Goal: Information Seeking & Learning: Find contact information

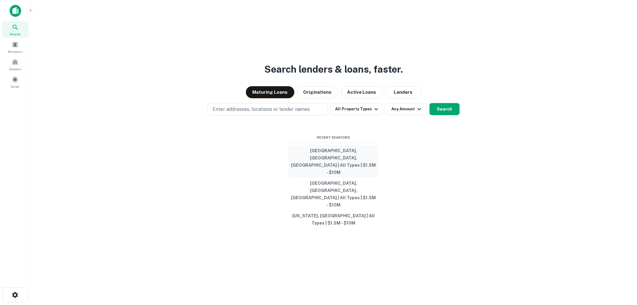
click at [331, 173] on button "Indianapolis, IN, USA | All Types | $1.5M - $10M" at bounding box center [333, 161] width 90 height 33
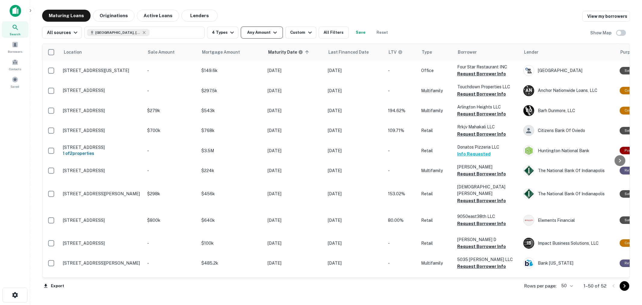
click at [265, 31] on button "Any Amount" at bounding box center [262, 32] width 42 height 12
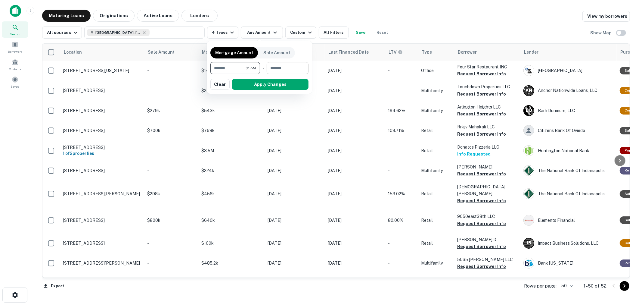
type input "*******"
click at [272, 68] on input "number" at bounding box center [286, 68] width 38 height 12
type input "********"
click at [270, 85] on button "Apply Changes" at bounding box center [270, 84] width 76 height 11
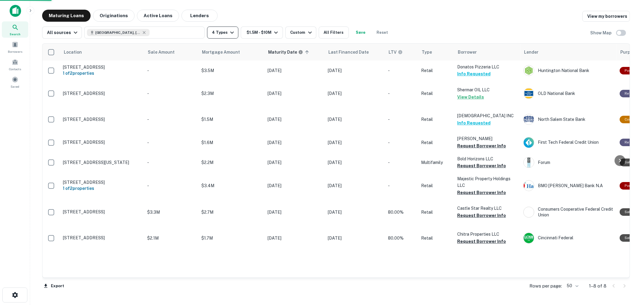
click at [222, 35] on button "4 Types" at bounding box center [222, 32] width 31 height 12
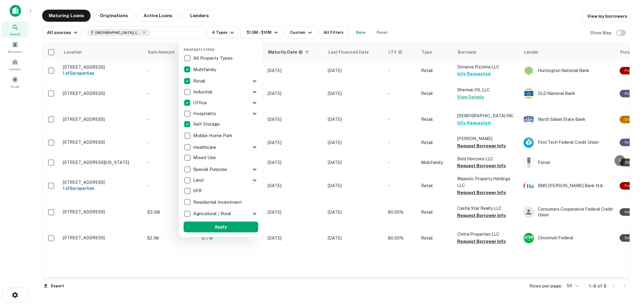
click at [443, 28] on div at bounding box center [321, 152] width 642 height 305
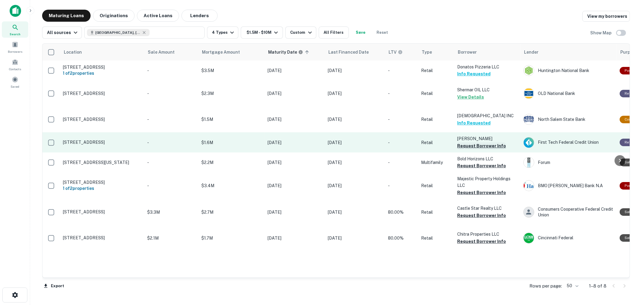
click at [474, 145] on button "Request Borrower Info" at bounding box center [481, 145] width 49 height 7
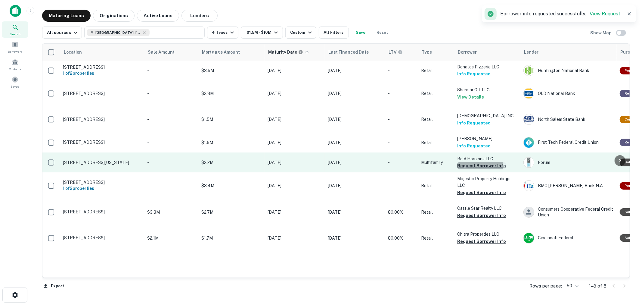
click at [471, 165] on button "Request Borrower Info" at bounding box center [481, 165] width 49 height 7
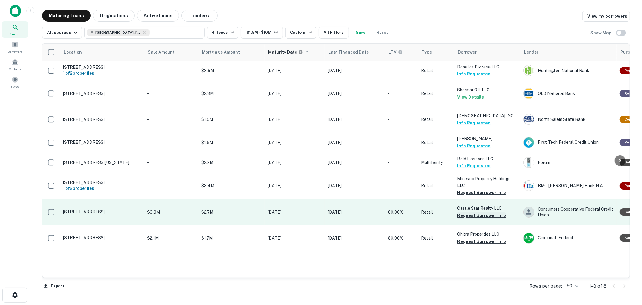
click at [478, 219] on button "Request Borrower Info" at bounding box center [481, 215] width 49 height 7
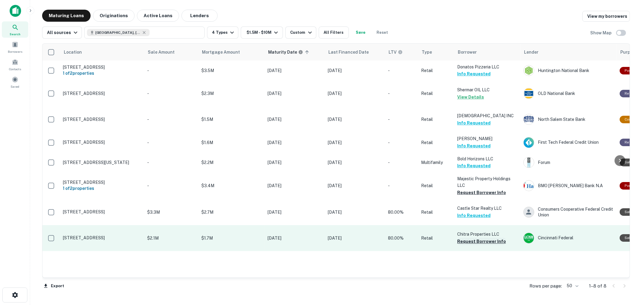
click at [481, 245] on button "Request Borrower Info" at bounding box center [481, 241] width 49 height 7
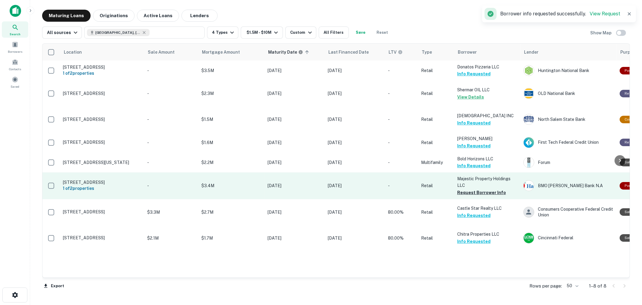
click at [483, 185] on p "Majestic Property Holdings LLC" at bounding box center [487, 181] width 60 height 13
click at [484, 192] on button "Request Borrower Info" at bounding box center [481, 192] width 49 height 7
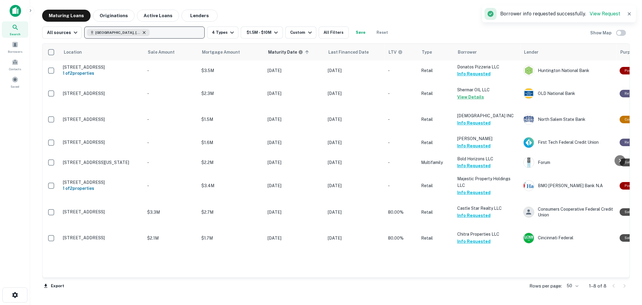
click at [142, 33] on icon "button" at bounding box center [144, 32] width 5 height 5
click at [136, 33] on p "Enter addresses, locations or lender names" at bounding box center [137, 32] width 97 height 7
click at [135, 32] on p "Enter addresses, locations or lender names" at bounding box center [137, 32] width 97 height 7
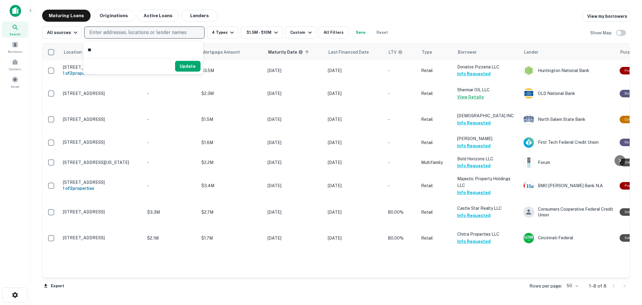
type input "***"
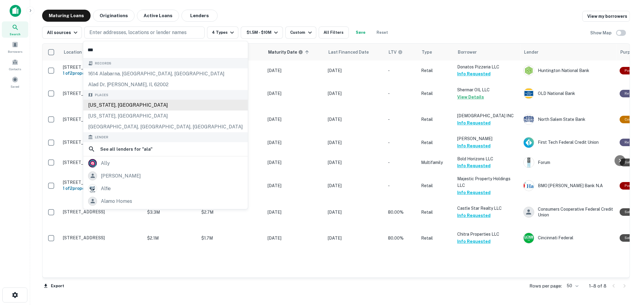
click at [138, 101] on div "Alabama, USA" at bounding box center [165, 105] width 165 height 11
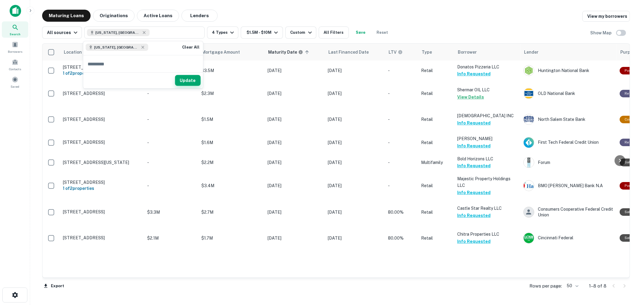
click at [189, 78] on button "Update" at bounding box center [188, 80] width 26 height 11
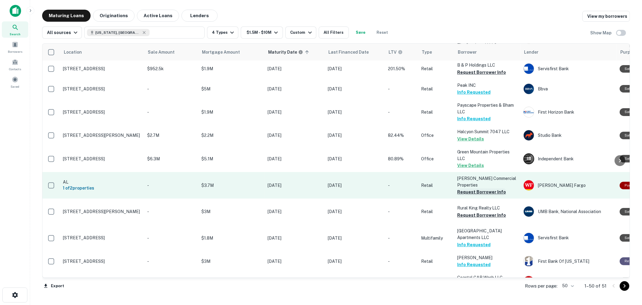
scroll to position [100, 0]
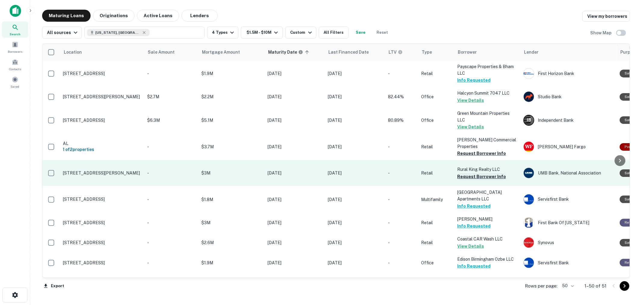
click at [474, 180] on button "Request Borrower Info" at bounding box center [481, 176] width 49 height 7
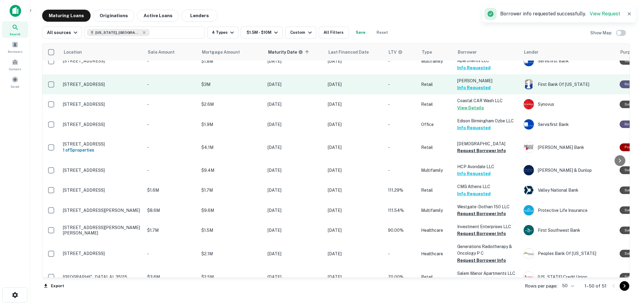
scroll to position [267, 0]
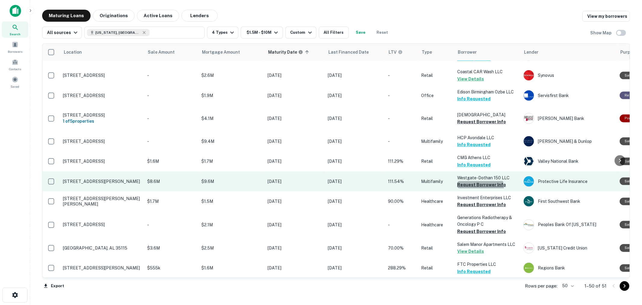
click at [479, 188] on button "Request Borrower Info" at bounding box center [481, 184] width 49 height 7
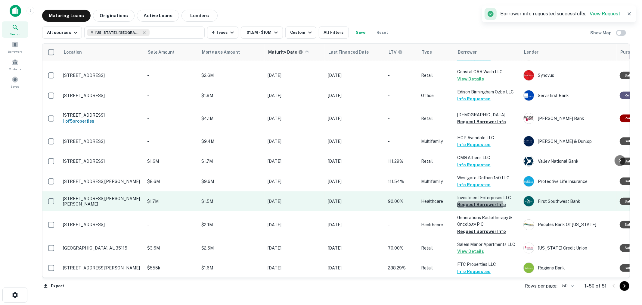
click at [474, 208] on button "Request Borrower Info" at bounding box center [481, 204] width 49 height 7
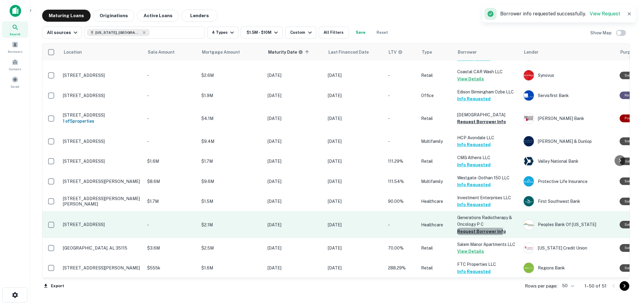
click at [474, 235] on button "Request Borrower Info" at bounding box center [481, 231] width 49 height 7
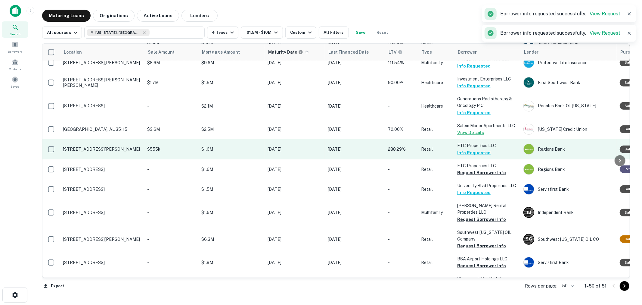
scroll to position [401, 0]
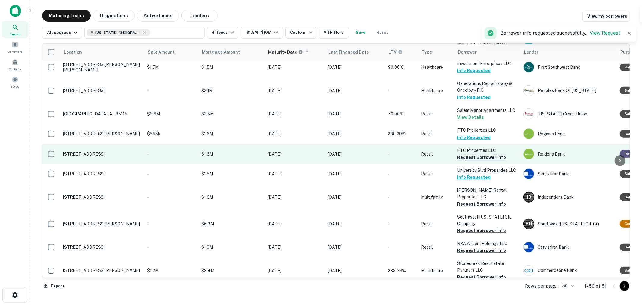
click at [485, 161] on button "Request Borrower Info" at bounding box center [481, 157] width 49 height 7
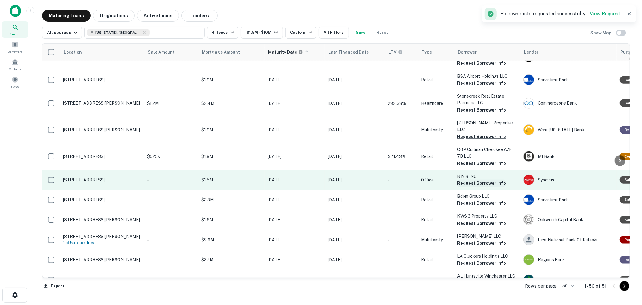
scroll to position [502, 0]
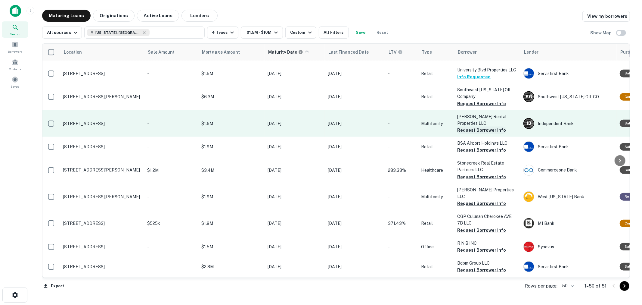
click at [479, 134] on button "Request Borrower Info" at bounding box center [481, 129] width 49 height 7
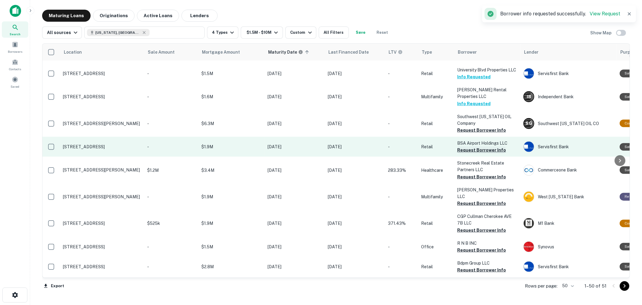
click at [476, 154] on button "Request Borrower Info" at bounding box center [481, 149] width 49 height 7
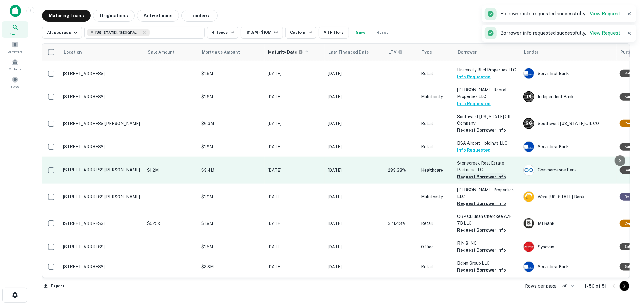
click at [471, 180] on button "Request Borrower Info" at bounding box center [481, 176] width 49 height 7
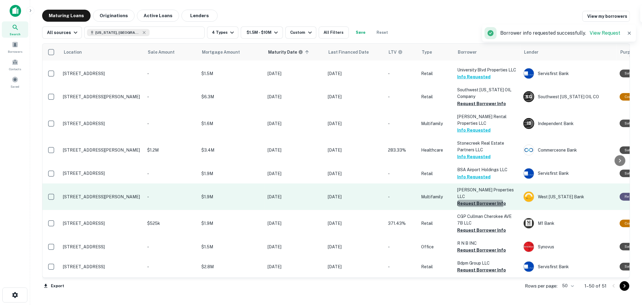
click at [467, 207] on button "Request Borrower Info" at bounding box center [481, 203] width 49 height 7
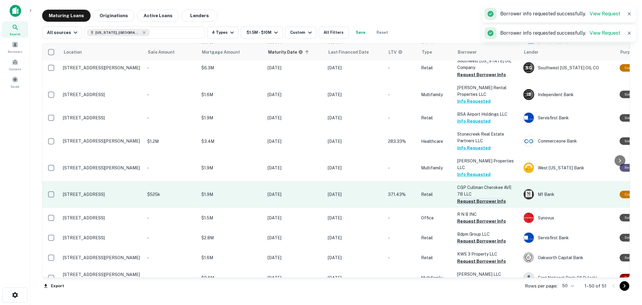
scroll to position [568, 0]
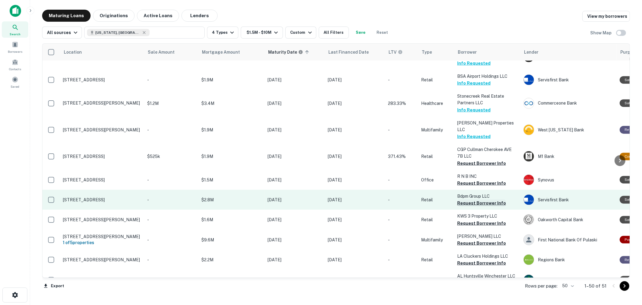
click at [465, 207] on button "Request Borrower Info" at bounding box center [481, 202] width 49 height 7
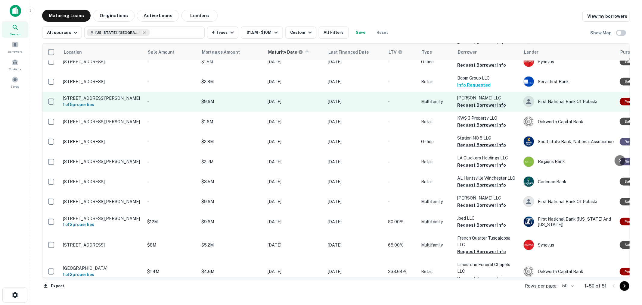
scroll to position [702, 0]
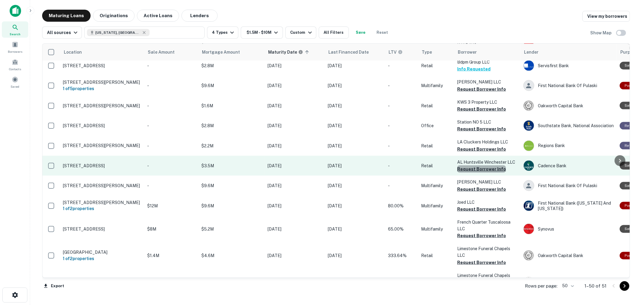
click at [483, 173] on button "Request Borrower Info" at bounding box center [481, 168] width 49 height 7
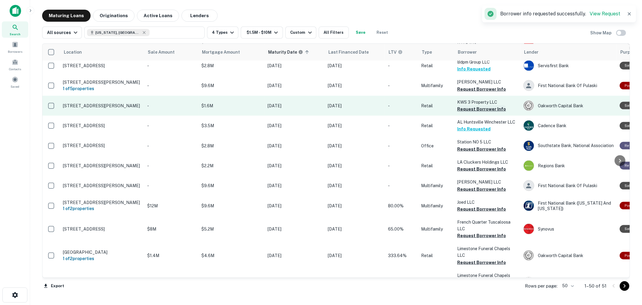
click at [480, 113] on button "Request Borrower Info" at bounding box center [481, 108] width 49 height 7
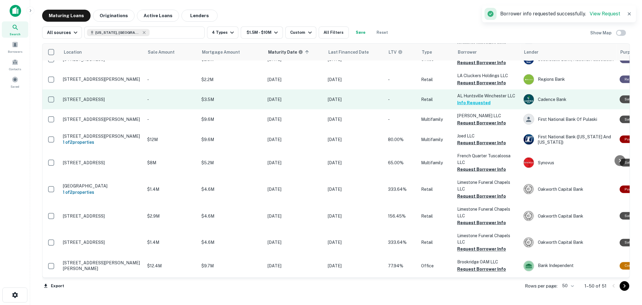
scroll to position [769, 0]
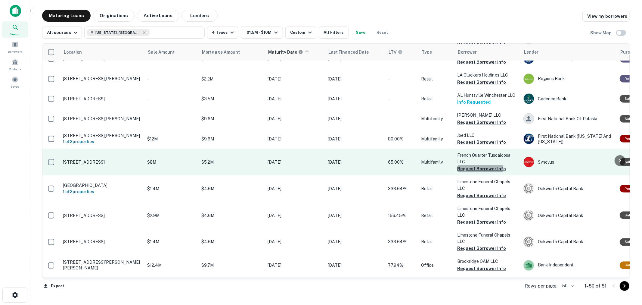
click at [479, 172] on button "Request Borrower Info" at bounding box center [481, 168] width 49 height 7
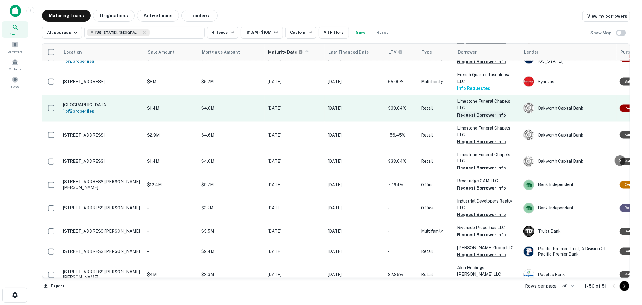
scroll to position [869, 0]
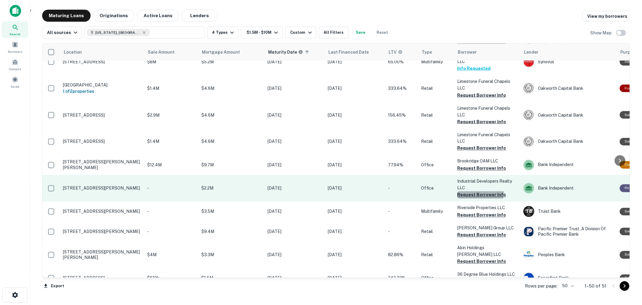
click at [480, 198] on button "Request Borrower Info" at bounding box center [481, 194] width 49 height 7
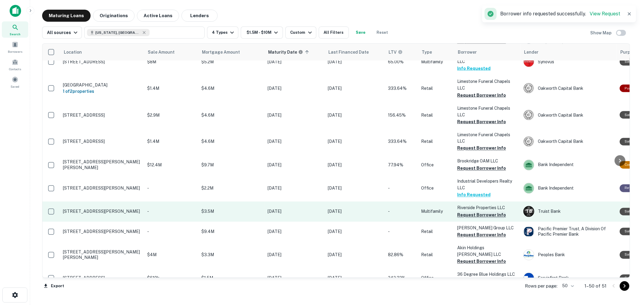
click at [480, 219] on button "Request Borrower Info" at bounding box center [481, 214] width 49 height 7
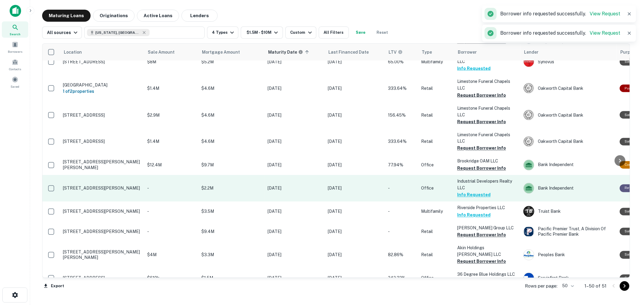
scroll to position [959, 0]
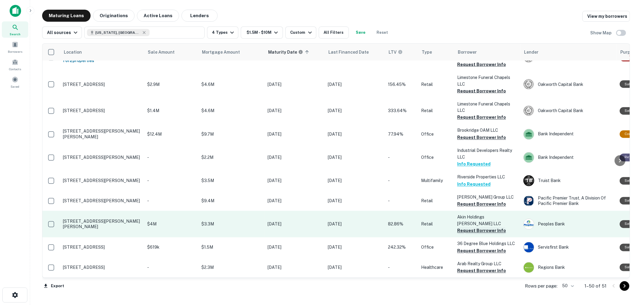
click at [482, 227] on button "Request Borrower Info" at bounding box center [481, 230] width 49 height 7
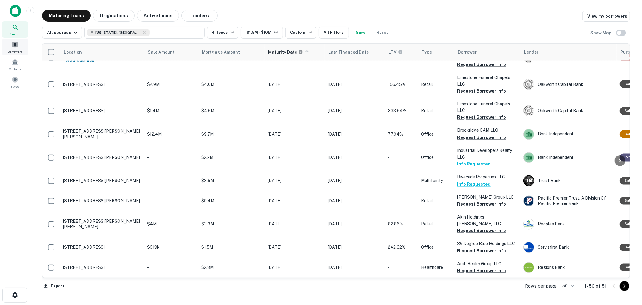
click at [16, 49] on span "Borrowers" at bounding box center [15, 51] width 14 height 5
